Goal: Use online tool/utility: Utilize a website feature to perform a specific function

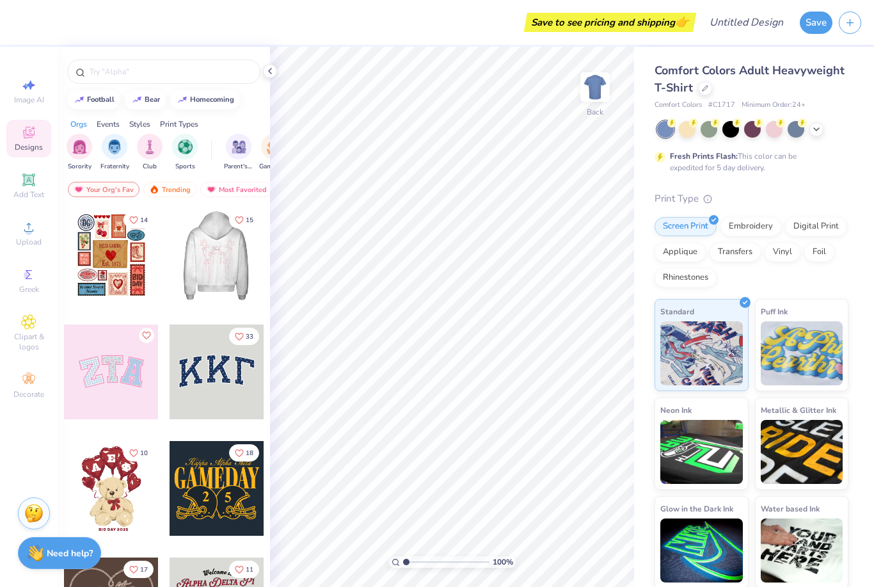
click at [223, 278] on div at bounding box center [217, 255] width 284 height 95
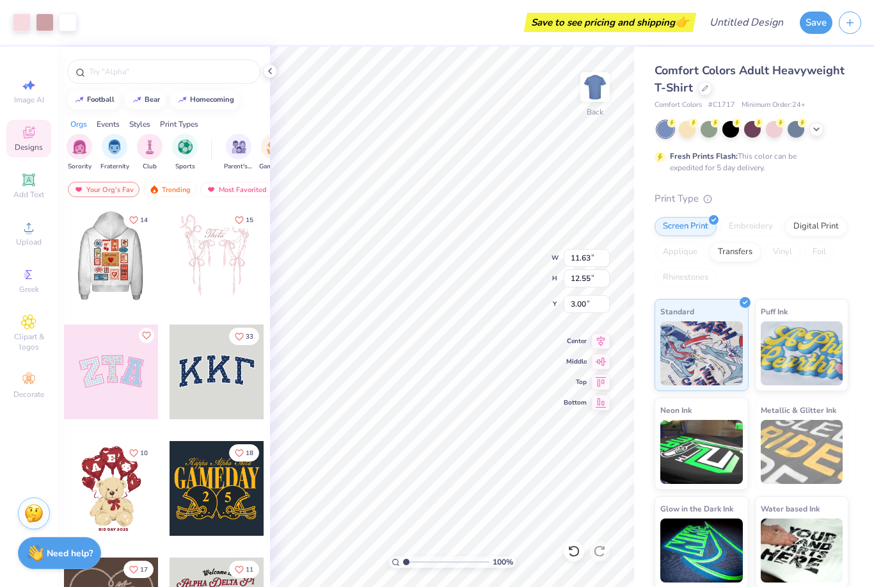
click at [64, 262] on div at bounding box center [16, 255] width 95 height 95
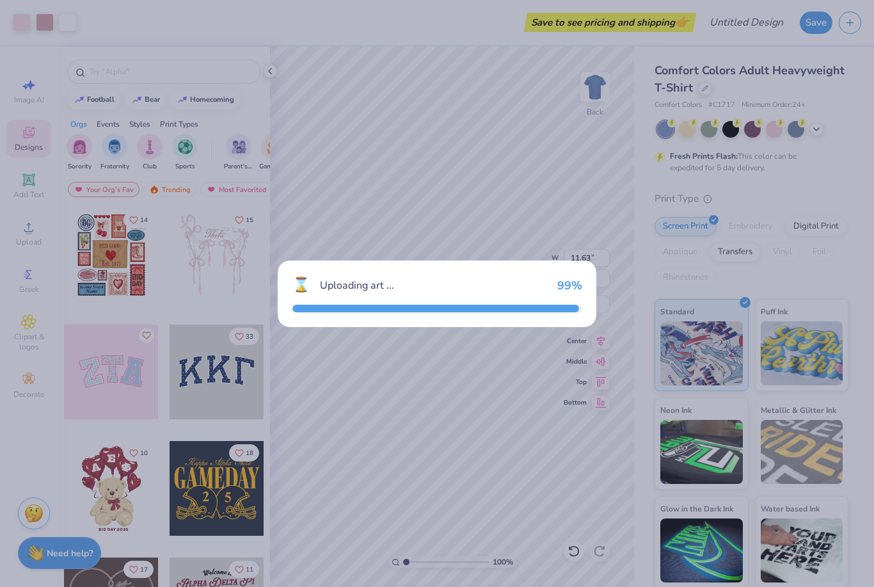
type input "10.86"
type input "13.16"
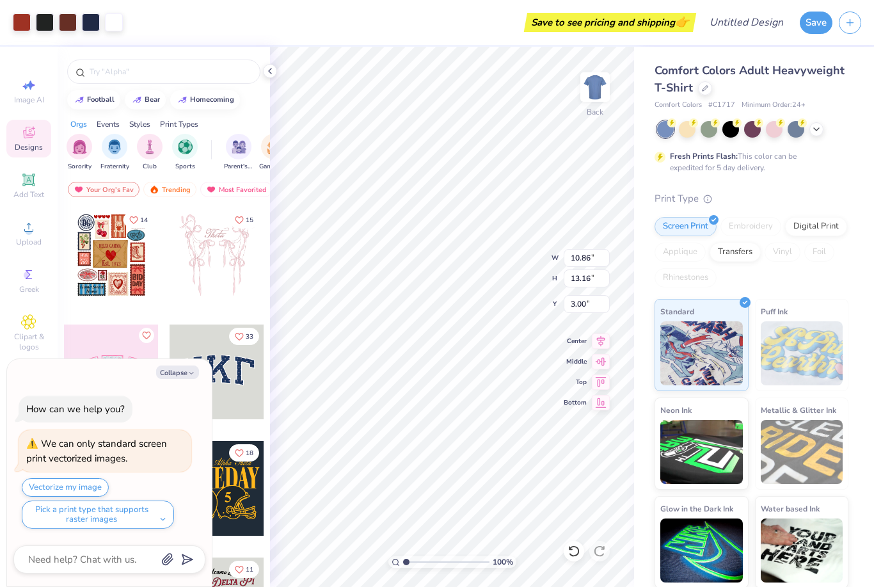
click at [243, 378] on div at bounding box center [217, 371] width 95 height 95
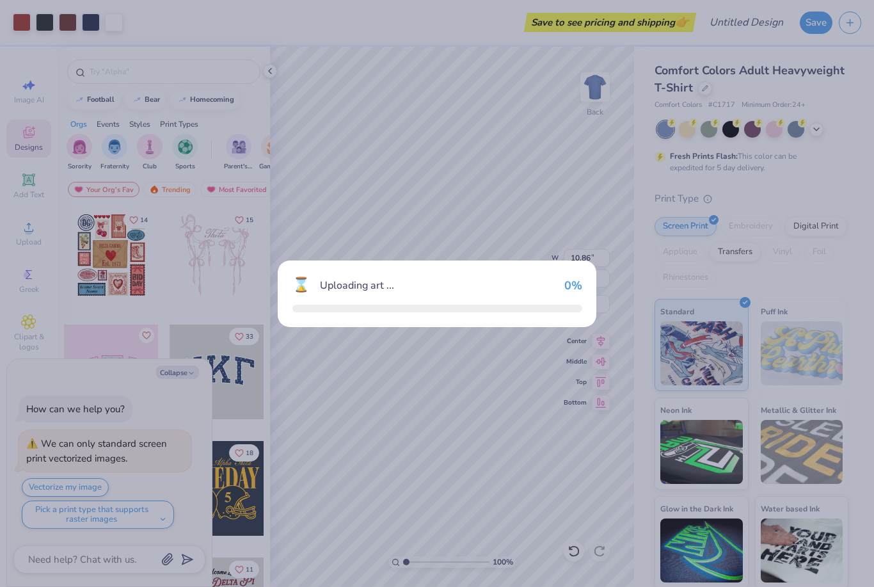
type textarea "x"
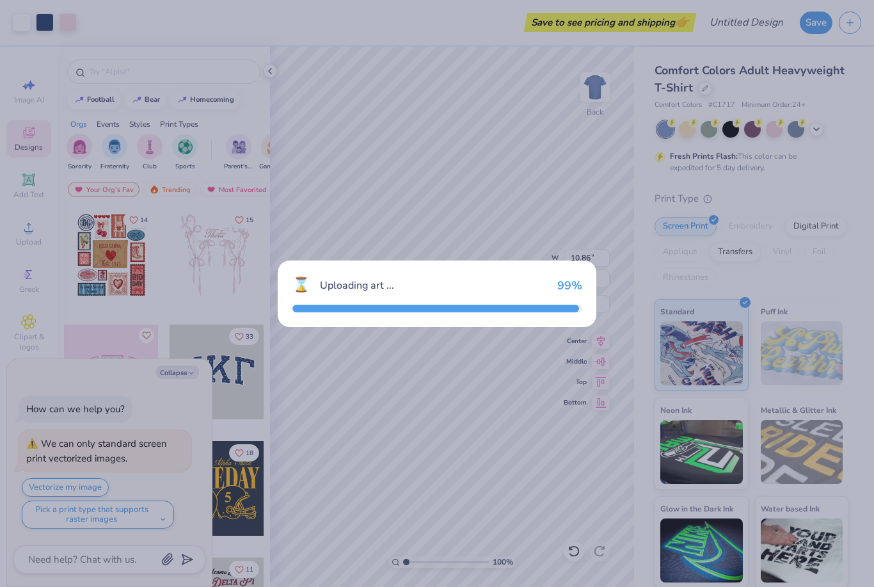
type input "10.44"
type input "4.58"
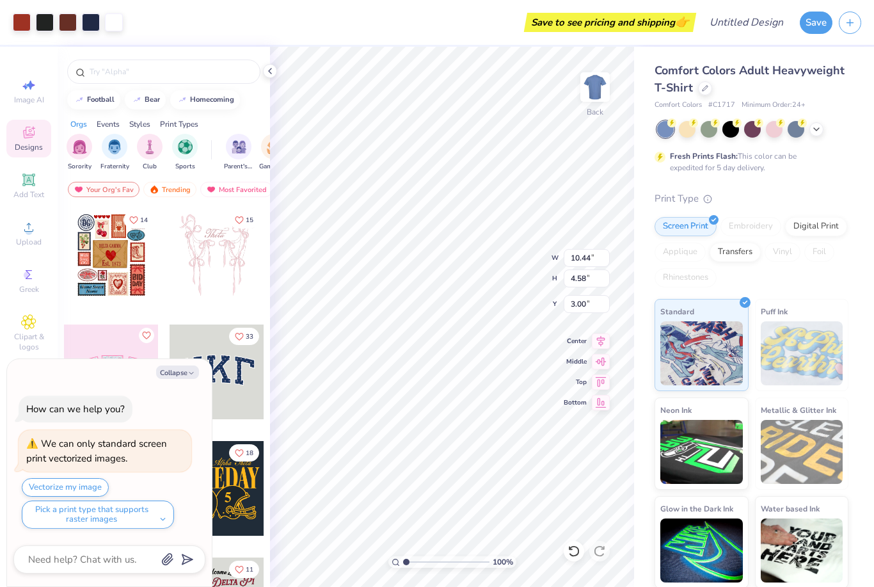
type textarea "x"
type input "10.86"
type input "13.16"
click at [33, 184] on icon at bounding box center [29, 180] width 10 height 10
type textarea "x"
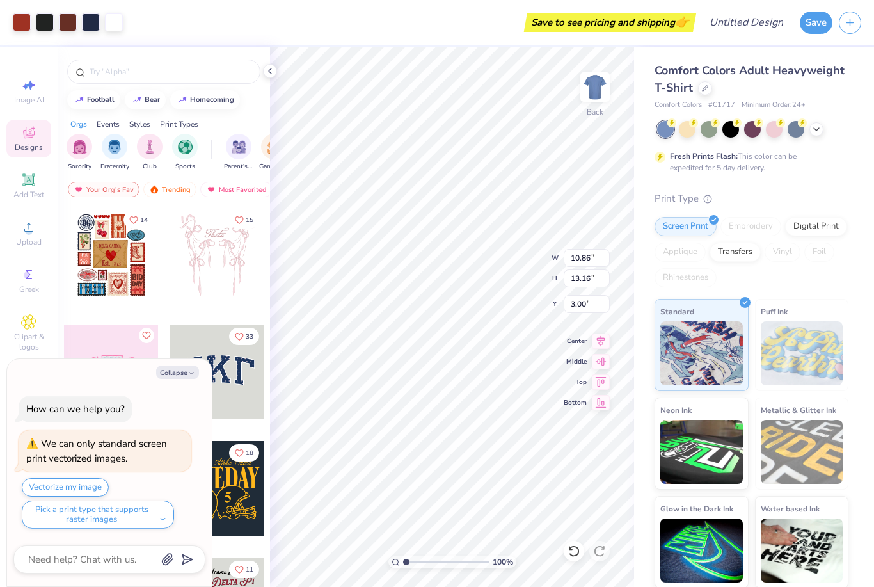
type input "5.59"
type input "1.62"
type input "11.69"
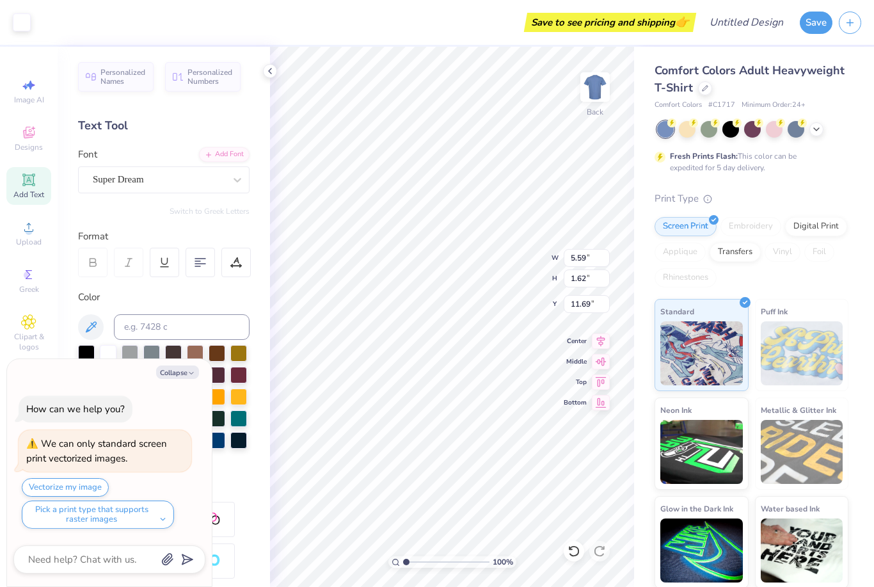
click at [25, 120] on div "Image AI Designs Add Text Upload Greek Clipart & logos Decorate" at bounding box center [28, 238] width 45 height 332
click at [28, 134] on icon at bounding box center [28, 132] width 15 height 15
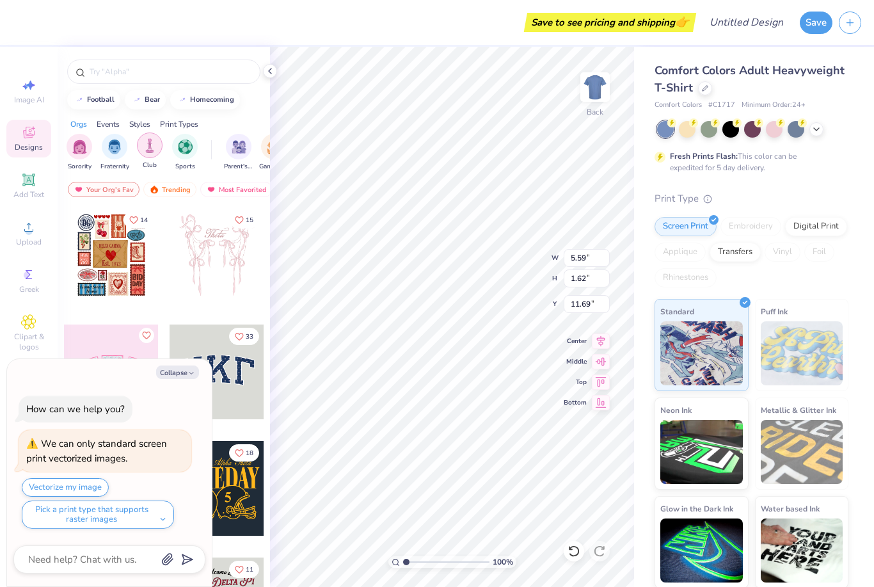
click at [180, 151] on img "filter for Sports" at bounding box center [185, 147] width 15 height 15
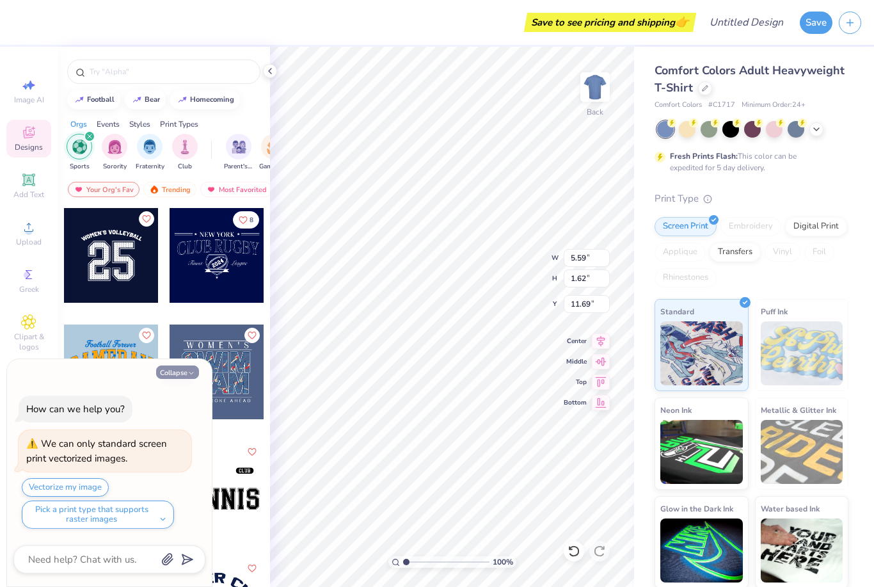
click at [186, 371] on button "Collapse" at bounding box center [177, 371] width 43 height 13
type textarea "x"
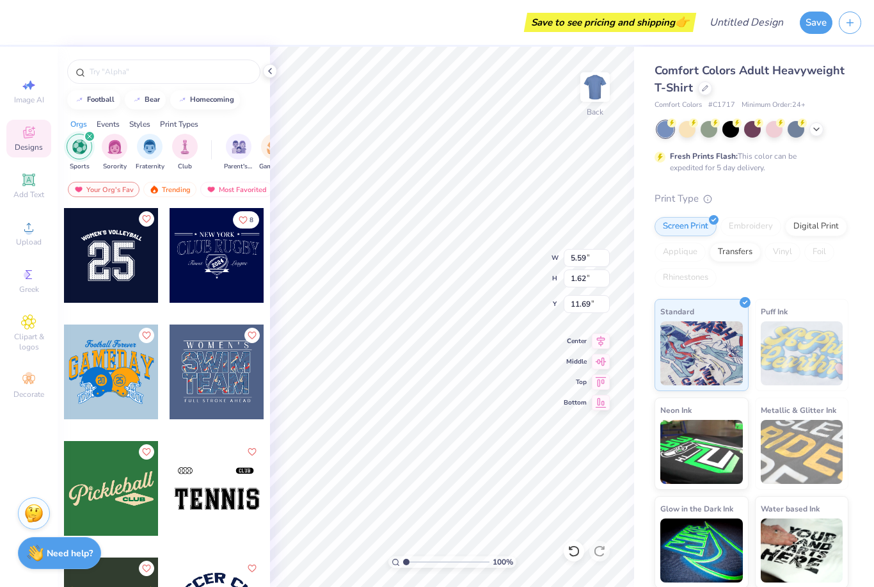
type input "10.86"
type input "13.16"
type input "3.00"
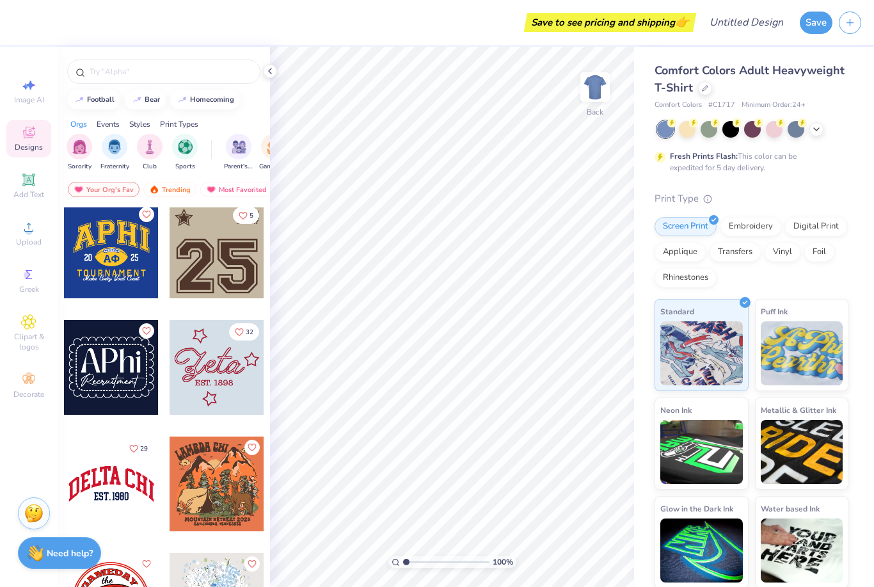
scroll to position [2217, 0]
click at [227, 388] on div at bounding box center [217, 368] width 95 height 95
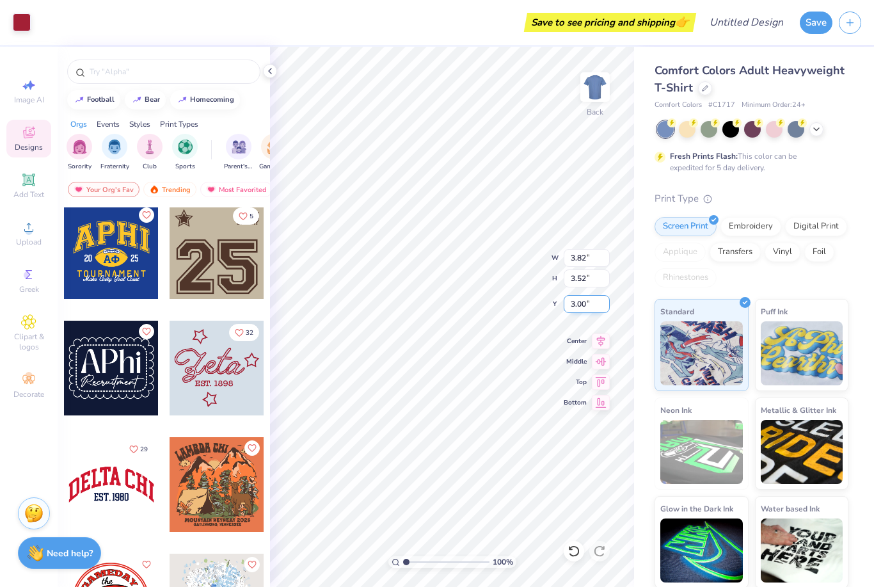
type input "8.95"
type input "8.24"
type input "4.26"
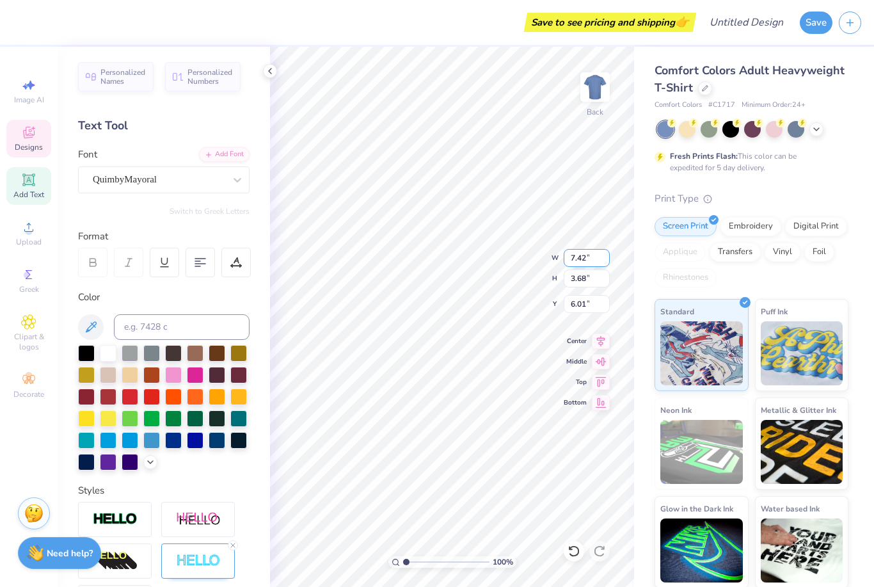
type input "6.32"
click at [109, 81] on span "Personalized Names" at bounding box center [122, 75] width 45 height 18
type input "12.43"
type input "2.00"
type input "11.50"
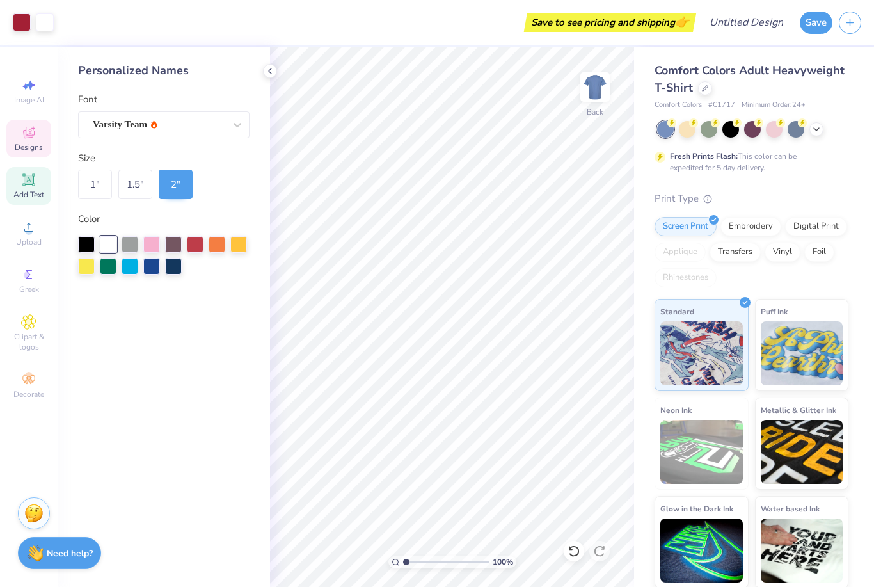
click at [33, 147] on span "Designs" at bounding box center [29, 147] width 28 height 10
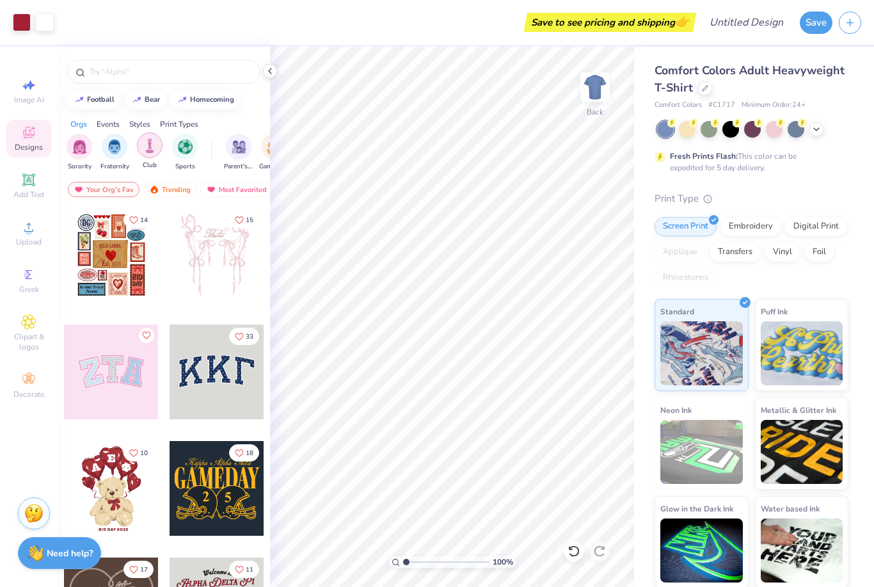
click at [187, 148] on img "filter for Sports" at bounding box center [185, 147] width 15 height 15
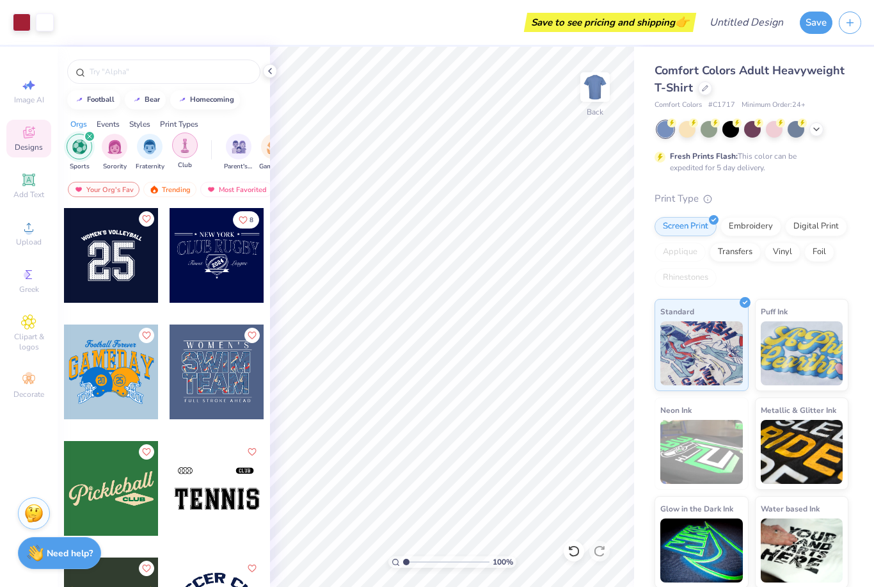
click at [180, 149] on img "filter for Club" at bounding box center [185, 145] width 14 height 15
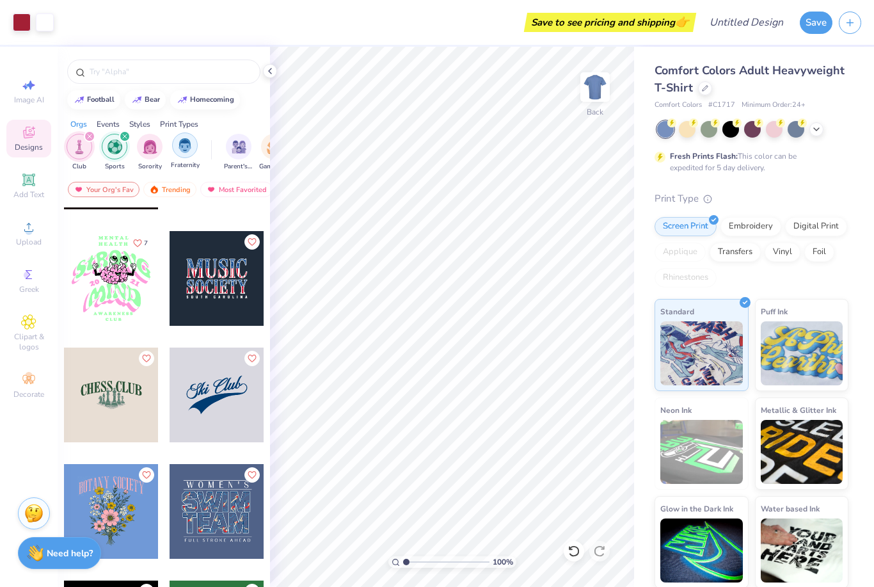
scroll to position [1257, 0]
